Goal: Find specific page/section

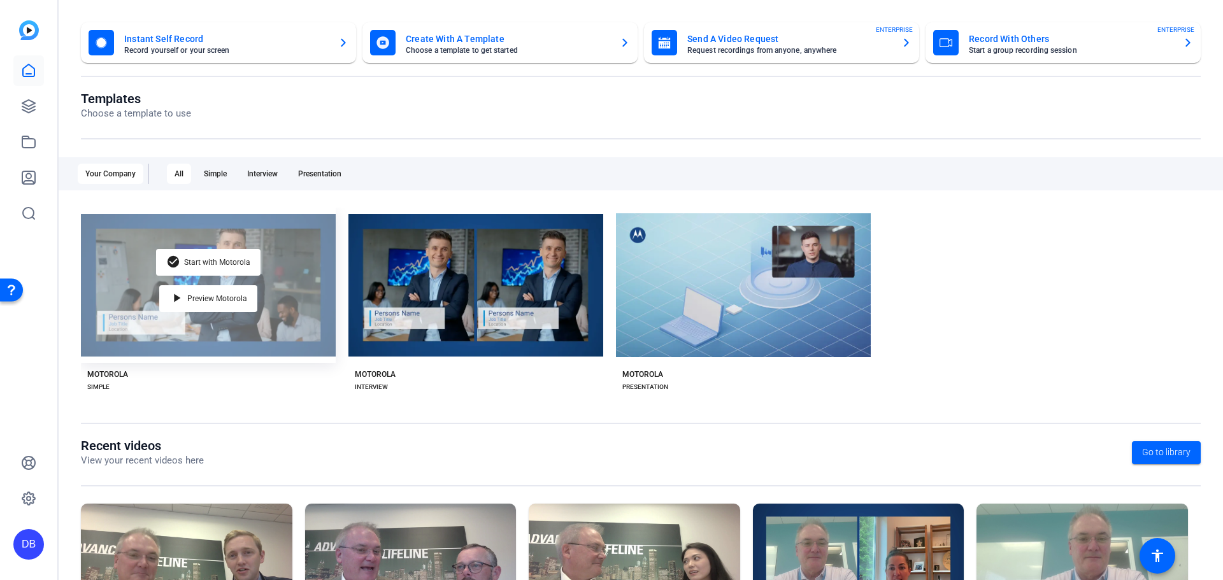
scroll to position [66, 0]
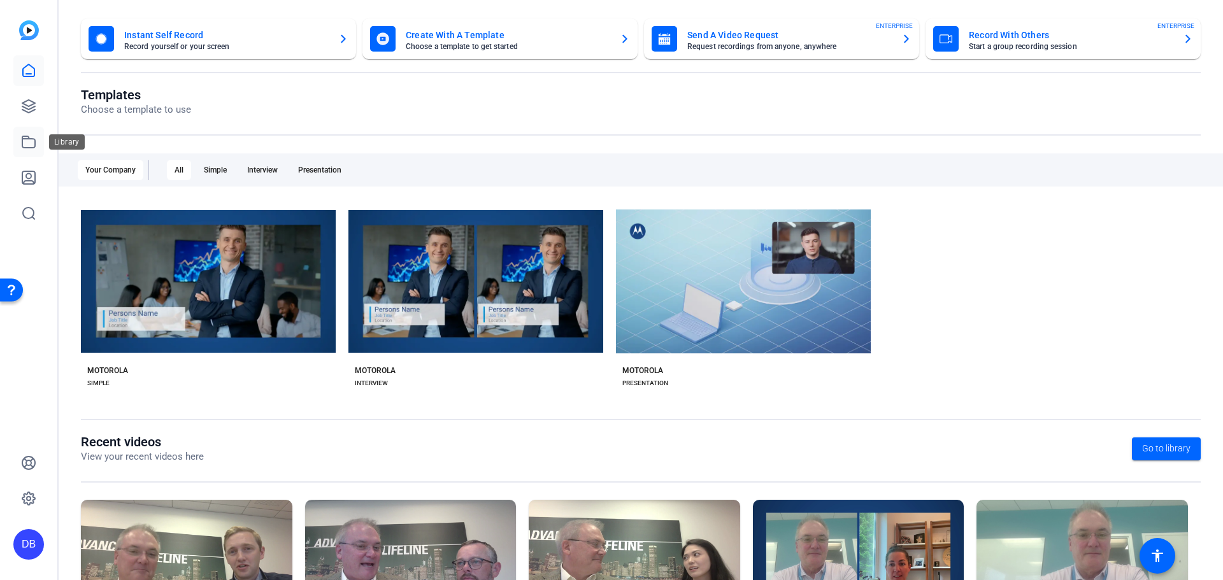
click at [31, 145] on icon at bounding box center [28, 141] width 15 height 15
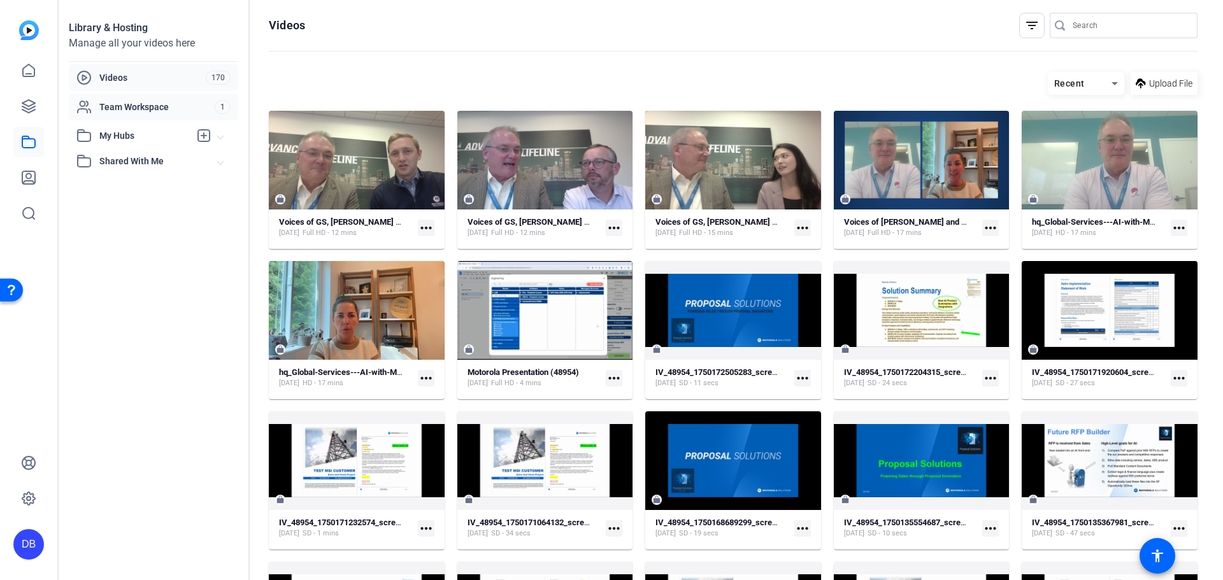
click at [164, 106] on span "Team Workspace" at bounding box center [156, 107] width 115 height 13
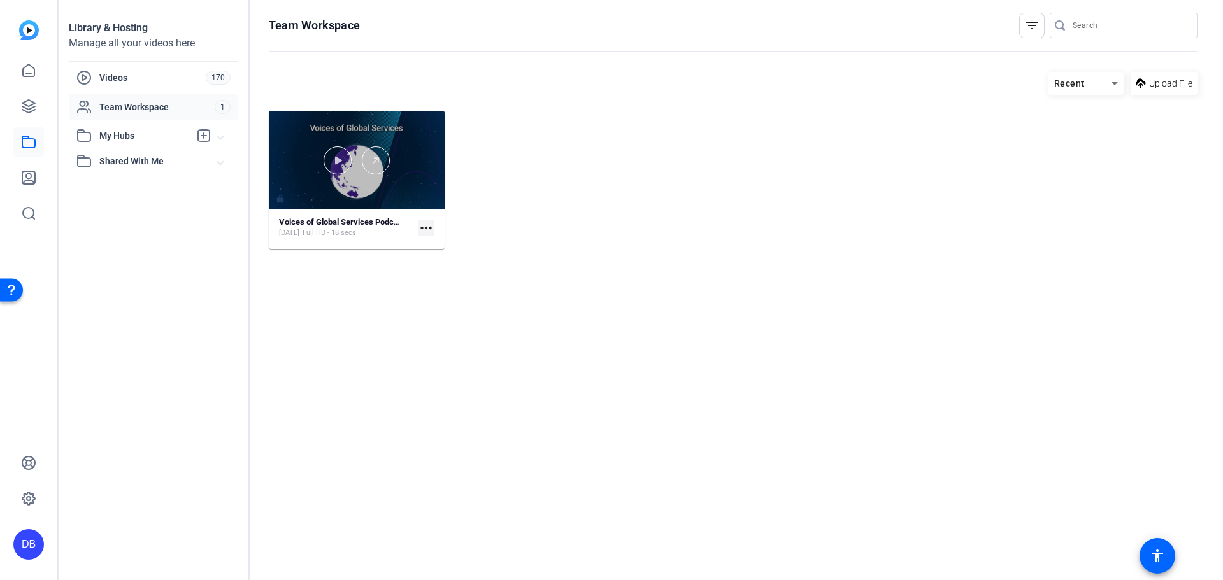
click at [350, 176] on div at bounding box center [357, 160] width 176 height 99
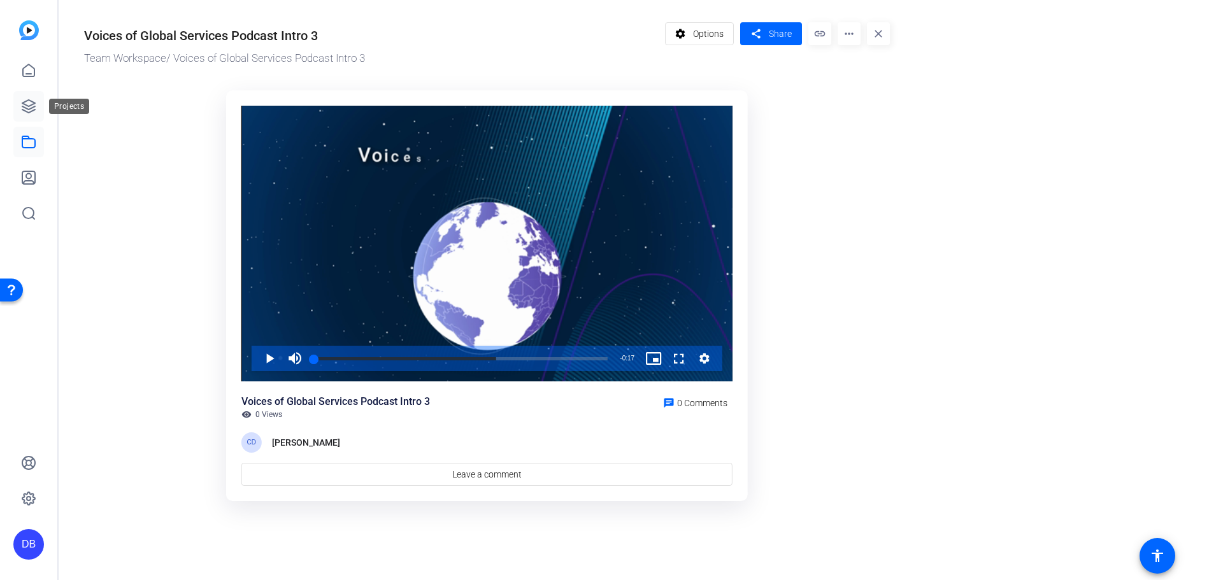
click at [34, 113] on icon at bounding box center [28, 106] width 15 height 15
